Goal: Transaction & Acquisition: Obtain resource

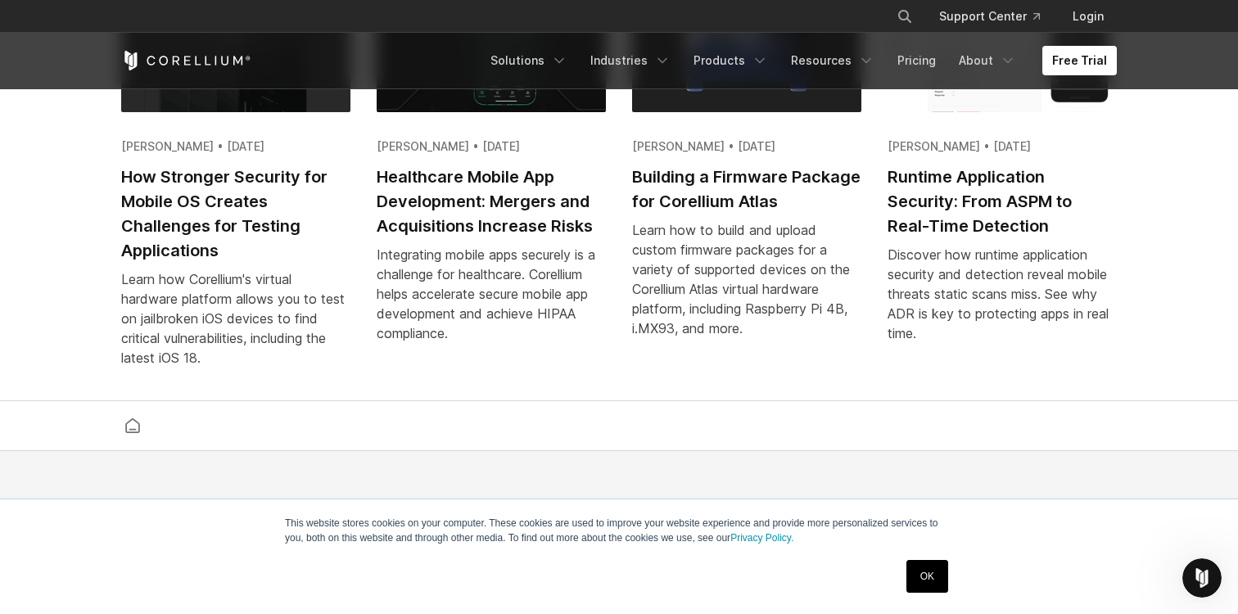
scroll to position [3302, 0]
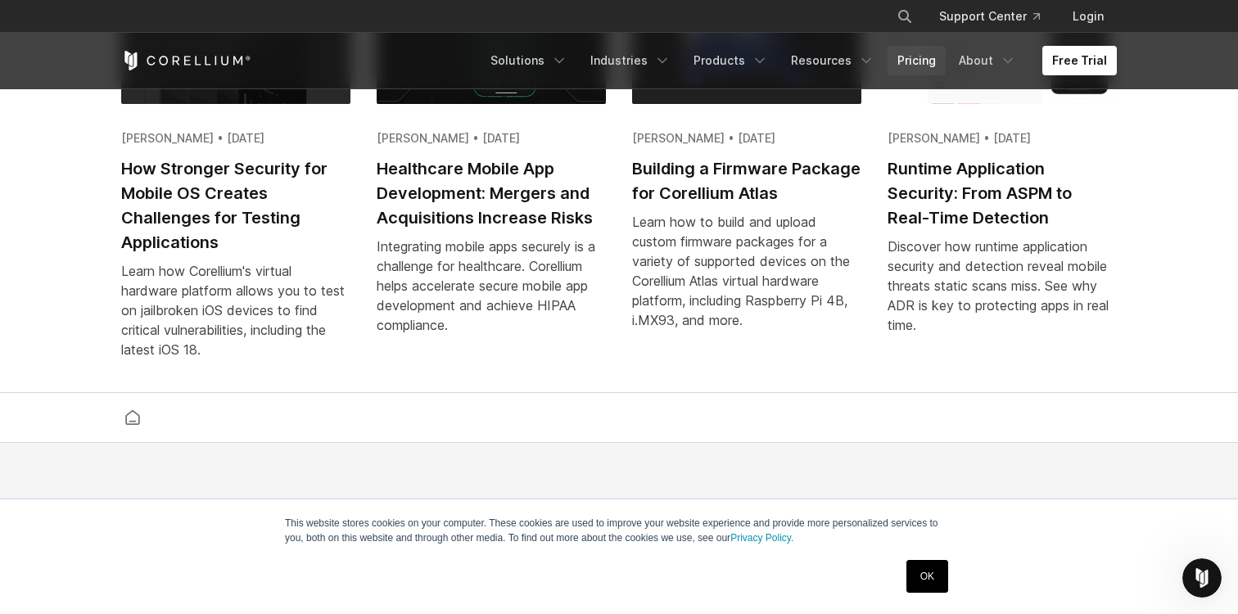
click at [924, 56] on link "Pricing" at bounding box center [916, 60] width 58 height 29
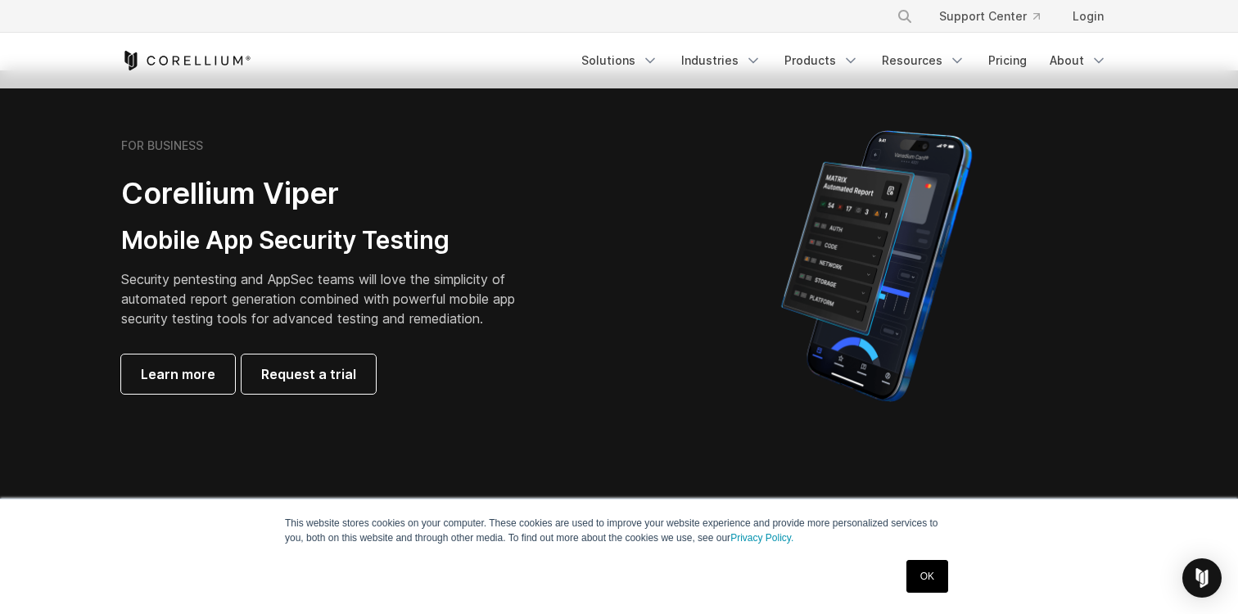
scroll to position [366, 0]
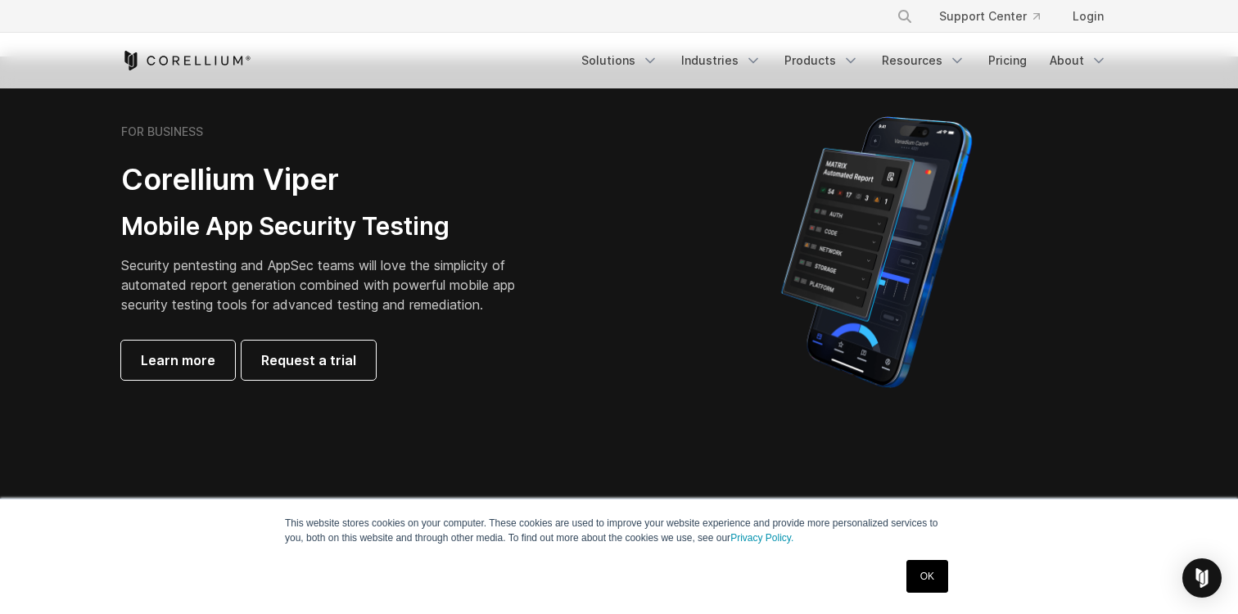
click at [919, 571] on link "OK" at bounding box center [927, 576] width 42 height 33
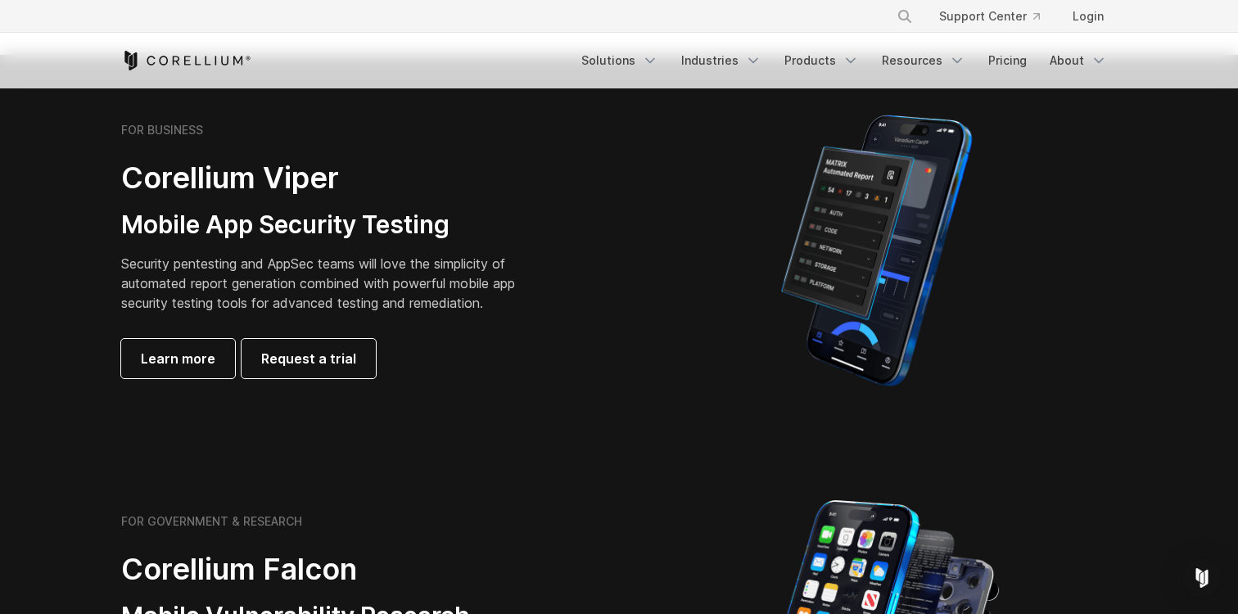
scroll to position [363, 0]
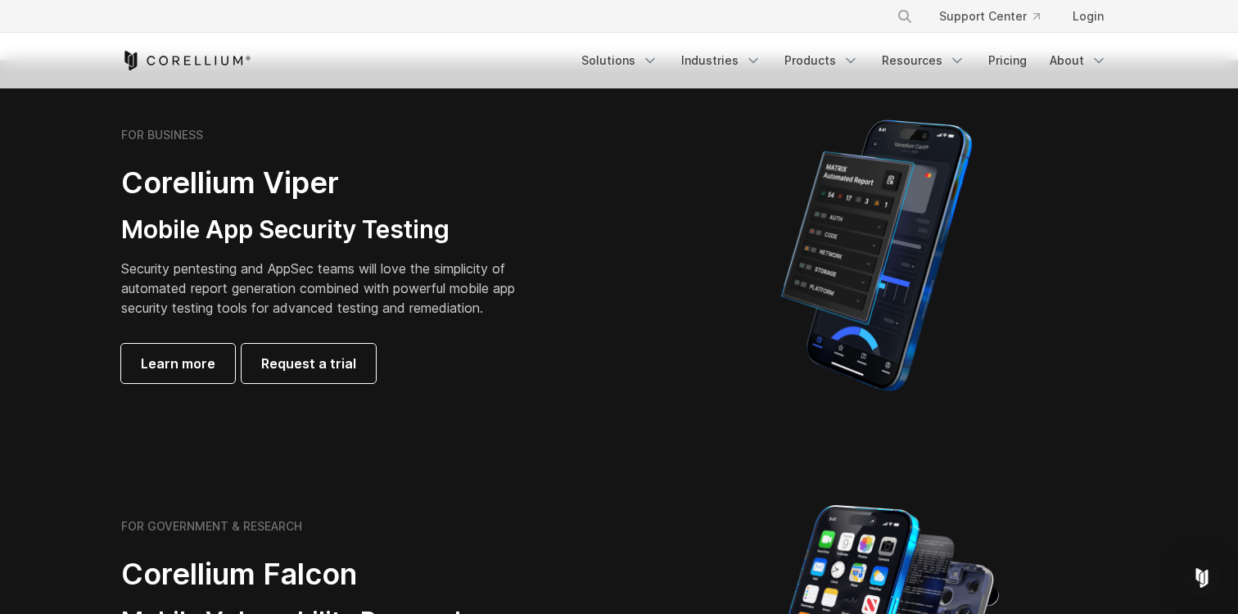
click at [151, 181] on h2 "Corellium Viper" at bounding box center [330, 183] width 419 height 37
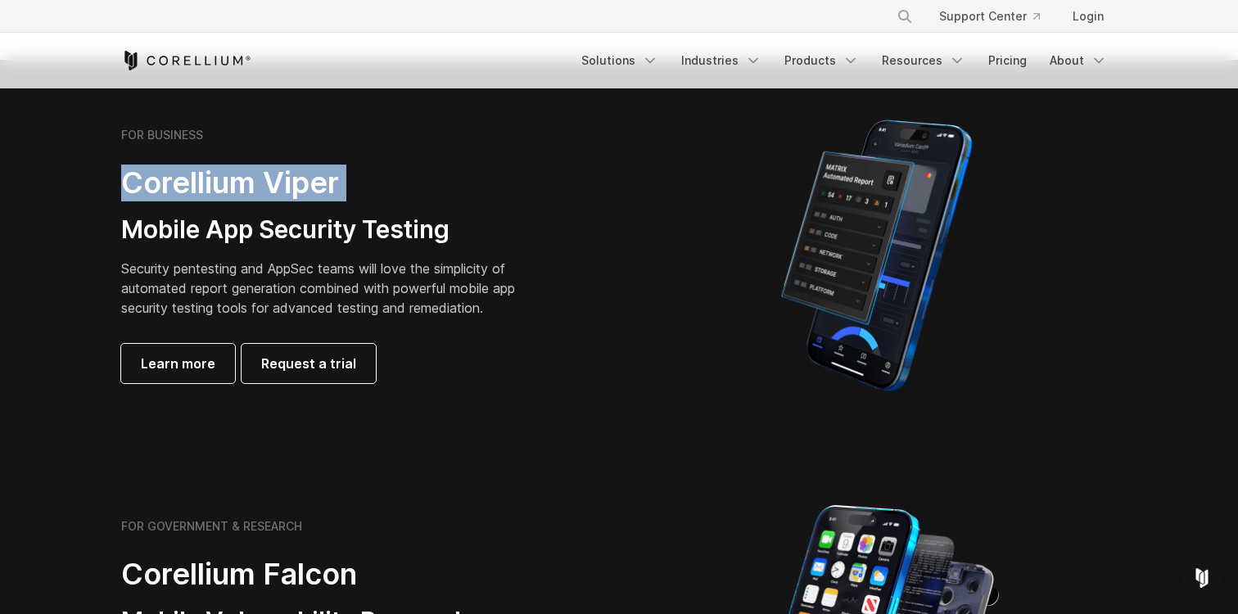
click at [151, 181] on h2 "Corellium Viper" at bounding box center [330, 183] width 419 height 37
click at [188, 362] on span "Learn more" at bounding box center [178, 364] width 74 height 20
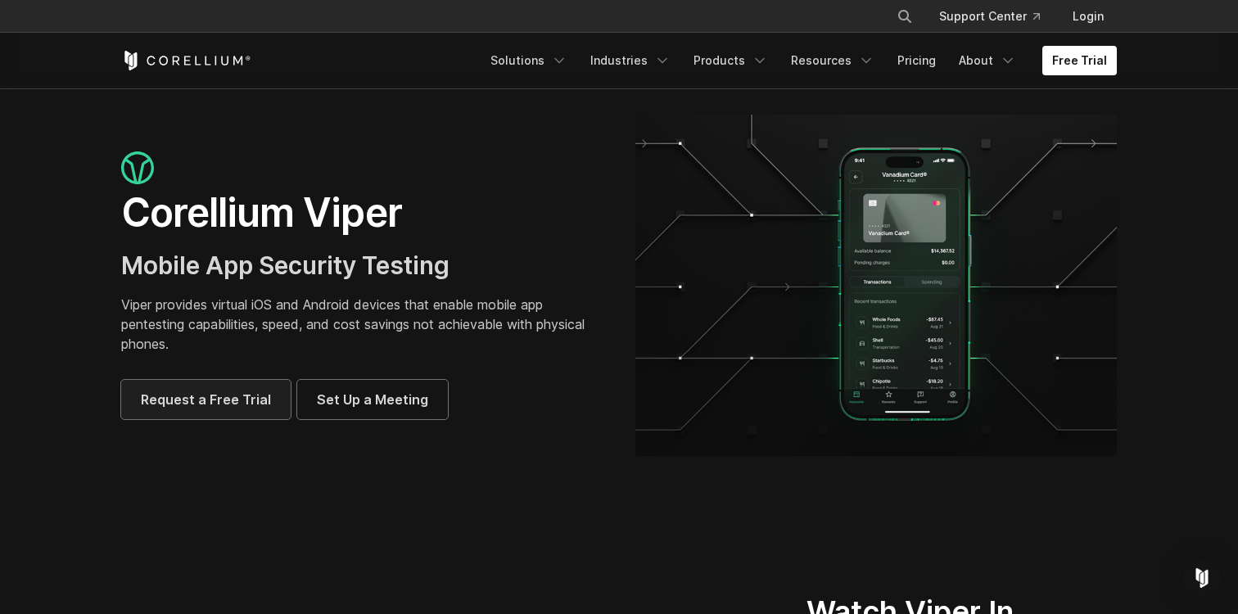
click at [252, 399] on span "Request a Free Trial" at bounding box center [206, 400] width 130 height 20
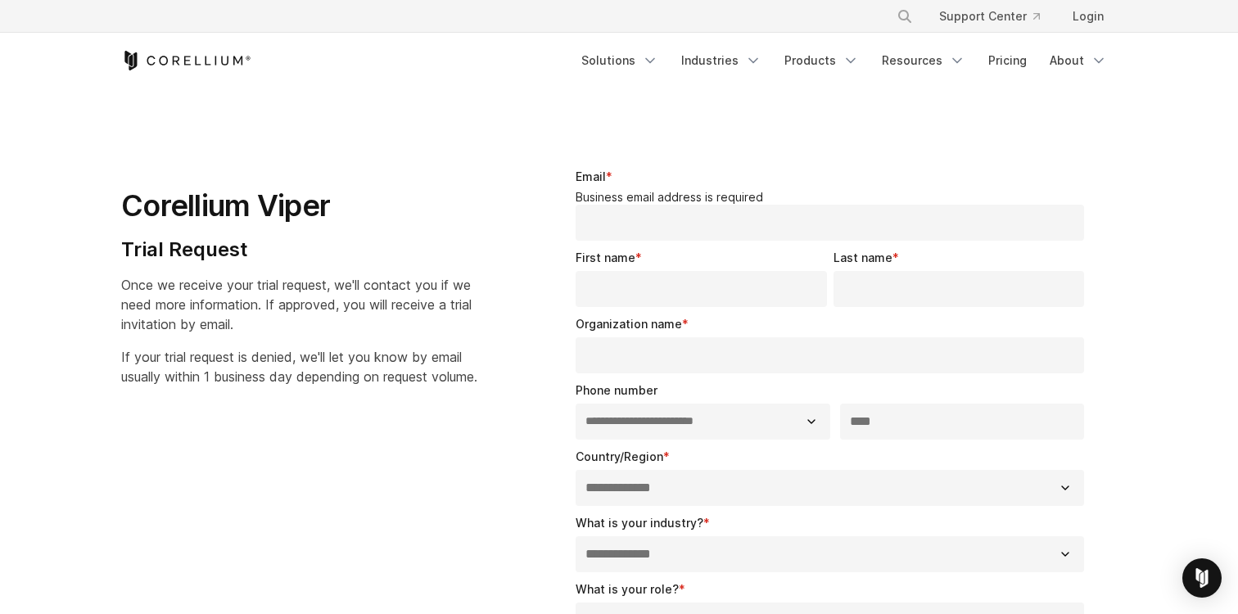
select select "**"
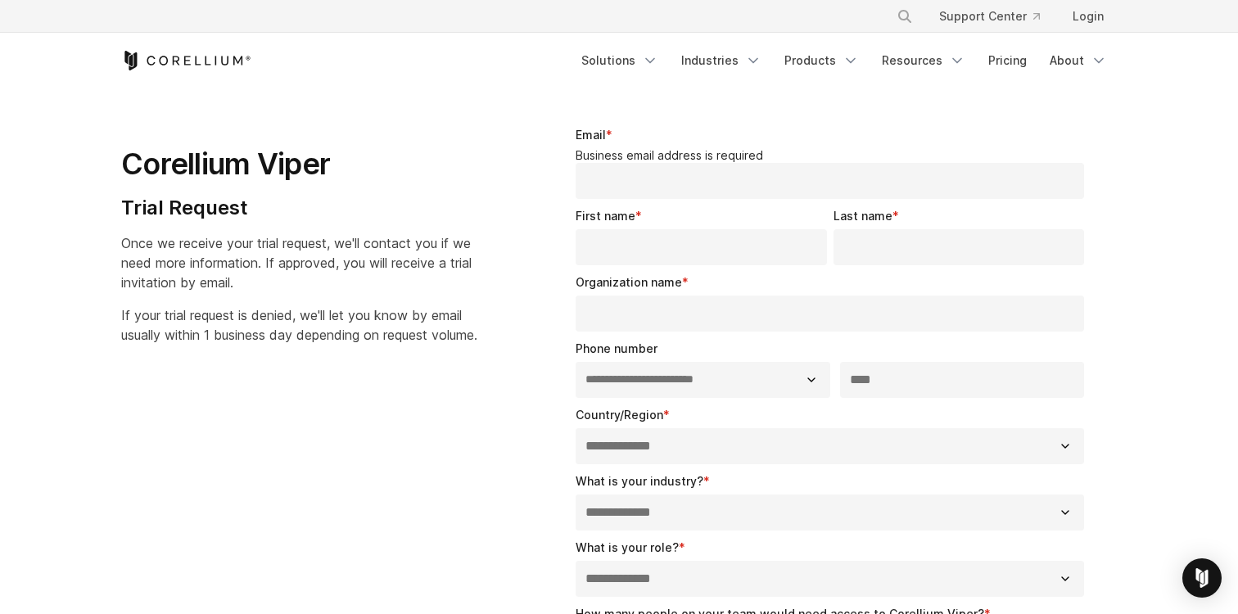
click at [232, 333] on span "If your trial request is denied, we'll let you know by email usually within 1 b…" at bounding box center [299, 325] width 356 height 36
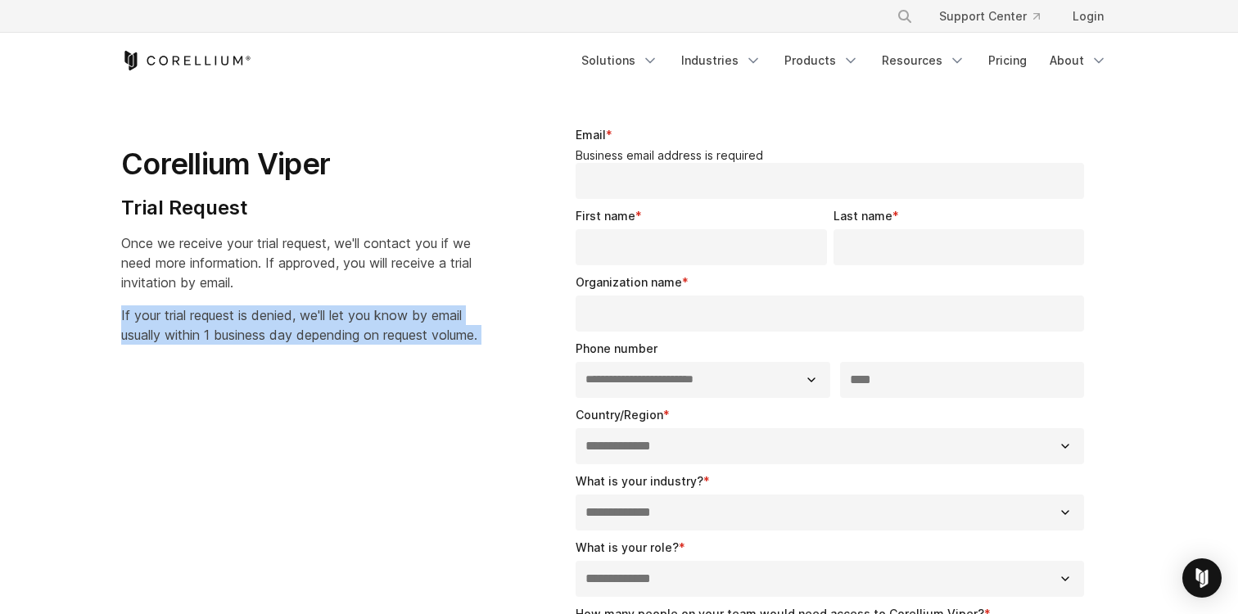
click at [232, 333] on span "If your trial request is denied, we'll let you know by email usually within 1 b…" at bounding box center [299, 325] width 356 height 36
click at [638, 59] on link "Solutions" at bounding box center [619, 60] width 97 height 29
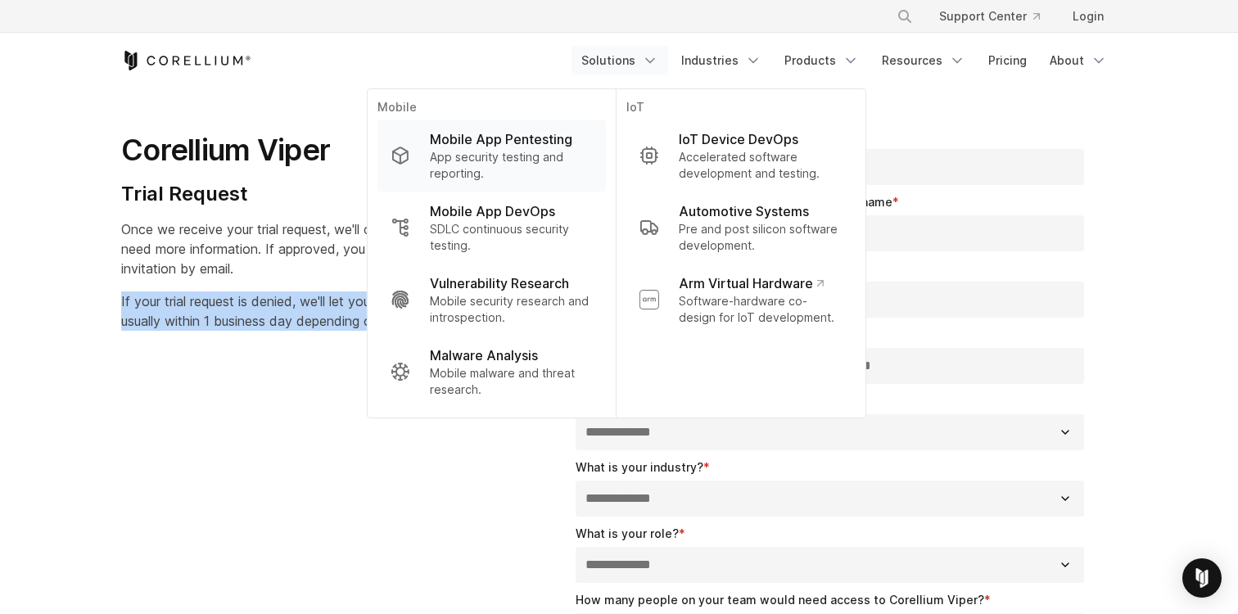
scroll to position [47, 0]
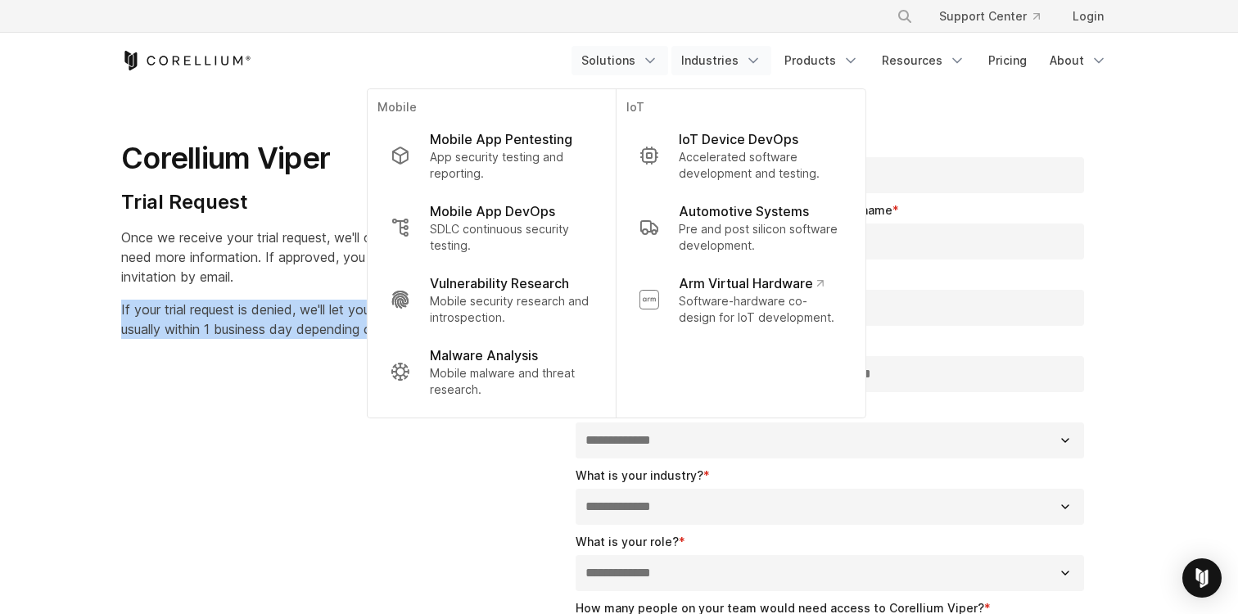
click at [755, 59] on polyline "Navigation Menu" at bounding box center [753, 61] width 8 height 4
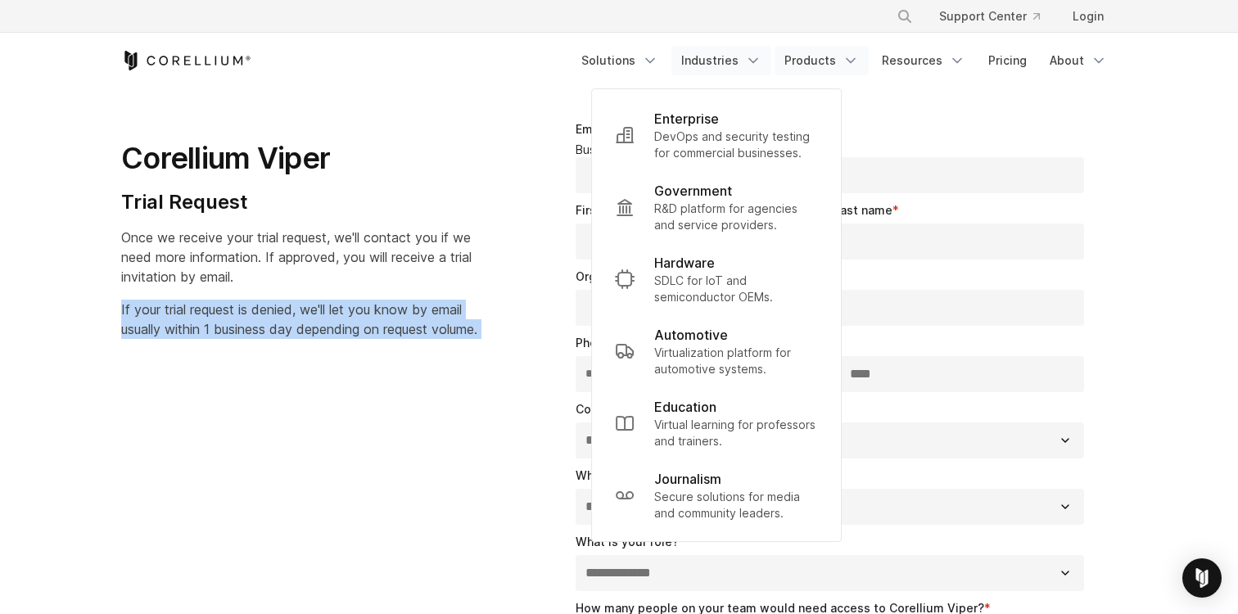
click at [816, 53] on link "Products" at bounding box center [821, 60] width 94 height 29
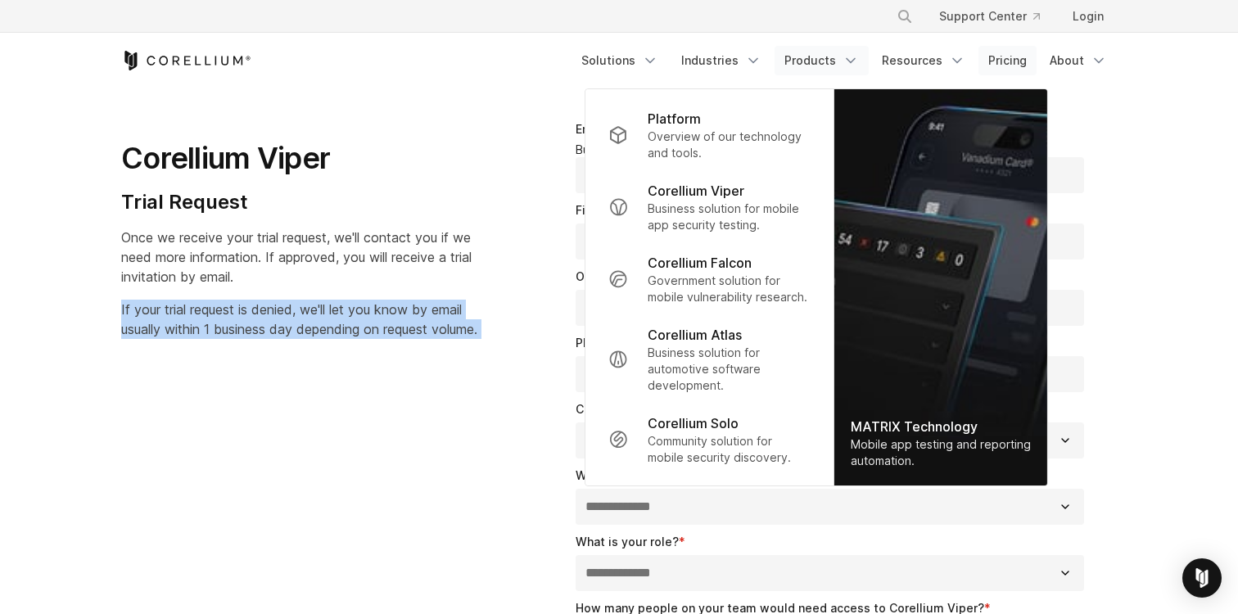
click at [999, 62] on link "Pricing" at bounding box center [1007, 60] width 58 height 29
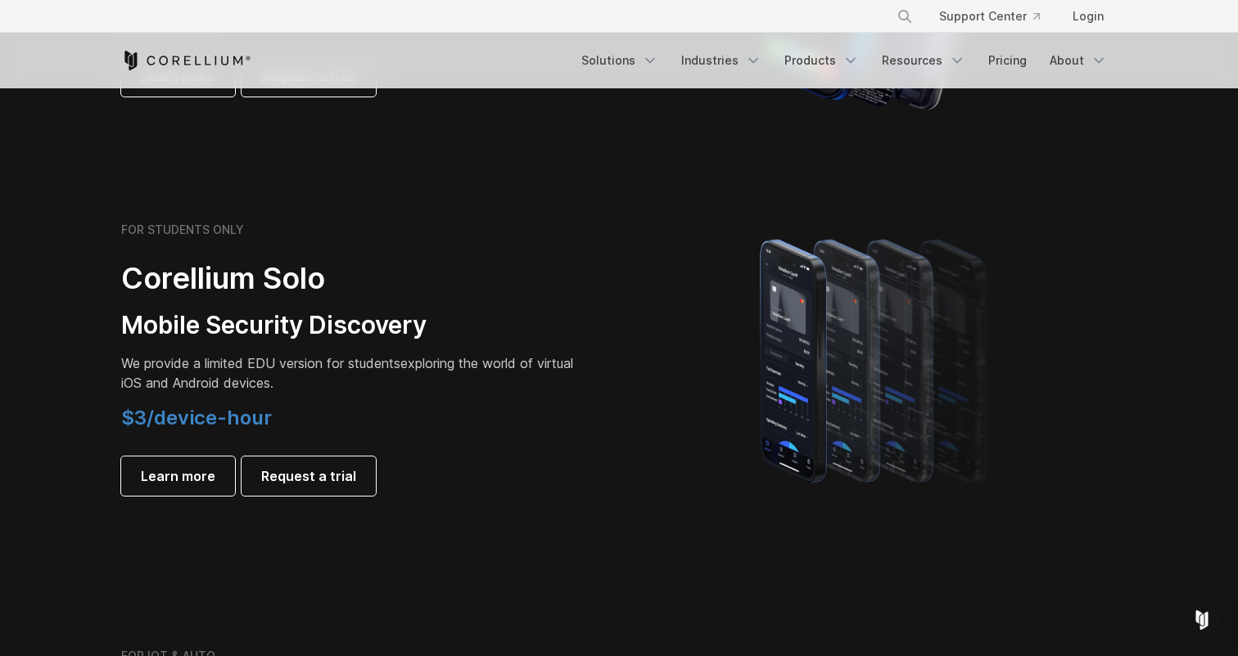
scroll to position [1091, 0]
